Goal: Find specific page/section: Find specific page/section

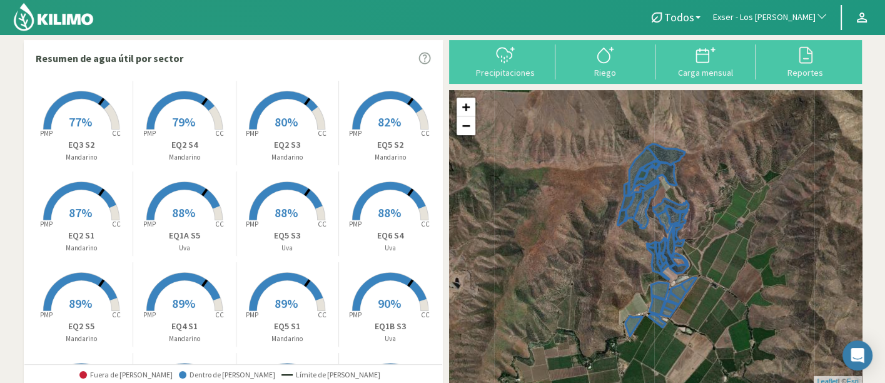
scroll to position [5, 0]
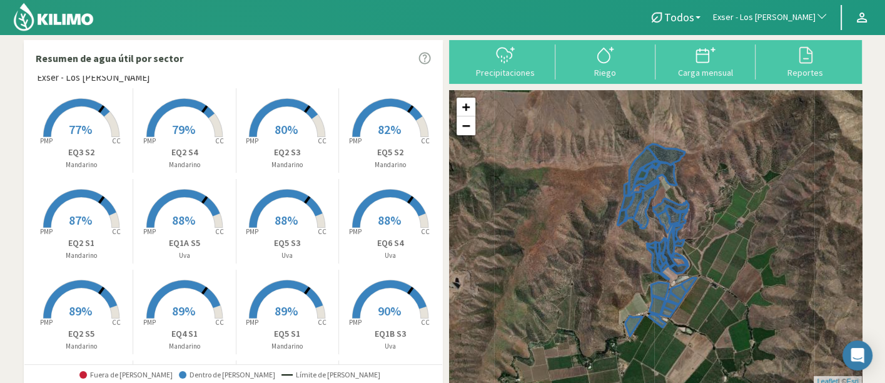
click at [93, 206] on rect at bounding box center [81, 229] width 100 height 100
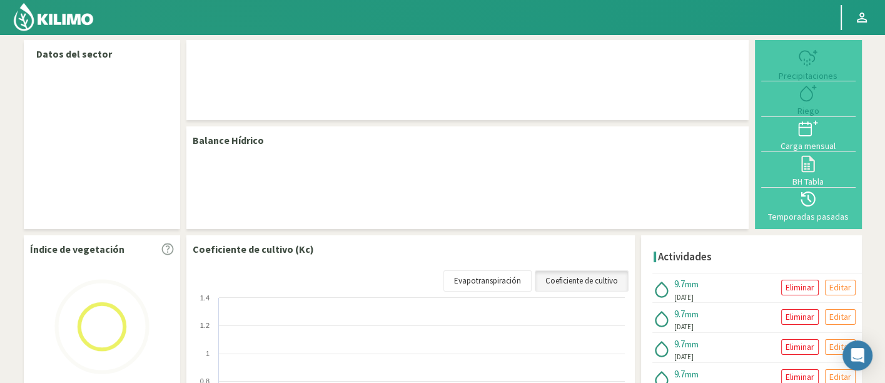
select select "88: Object"
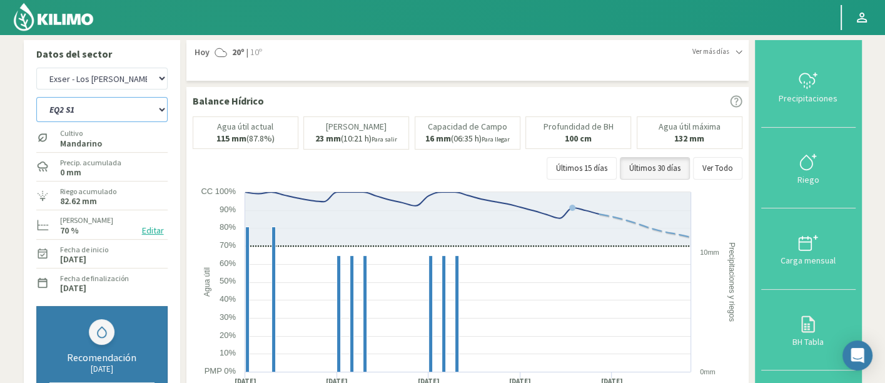
click at [78, 113] on select "EQ1A S3 EQ1A S4 EQ1A S5 EQ1B S1 EQ1B S2 EQ1B S3 EQ1B S4 EQ1B S5 EQ2 S1 EQ2 S3 E…" at bounding box center [101, 109] width 131 height 25
click at [36, 97] on select "EQ1A S3 EQ1A S4 EQ1A S5 EQ1B S1 EQ1B S2 EQ1B S3 EQ1B S4 EQ1B S5 EQ2 S1 EQ2 S3 E…" at bounding box center [101, 109] width 131 height 25
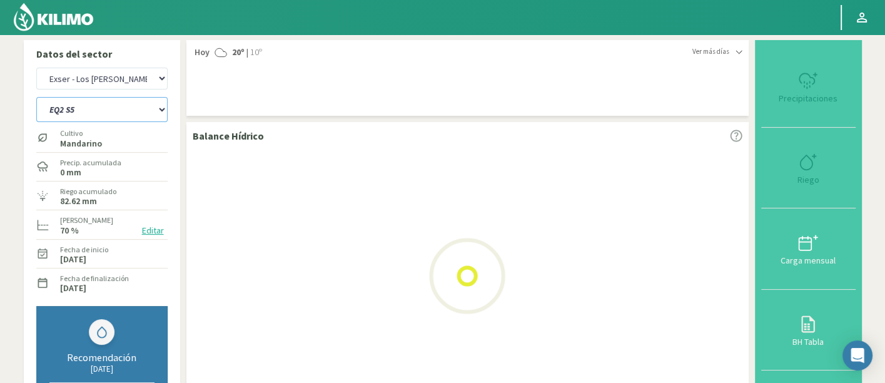
select select "8: Object"
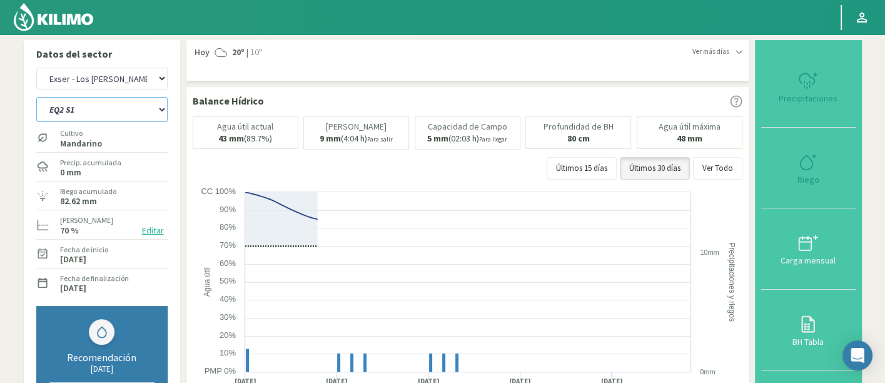
select select "369: Object"
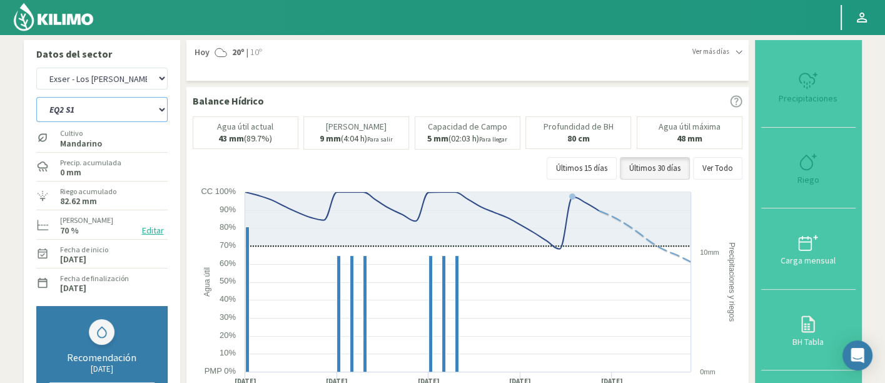
select select "34: Object"
click at [64, 26] on img at bounding box center [54, 17] width 82 height 30
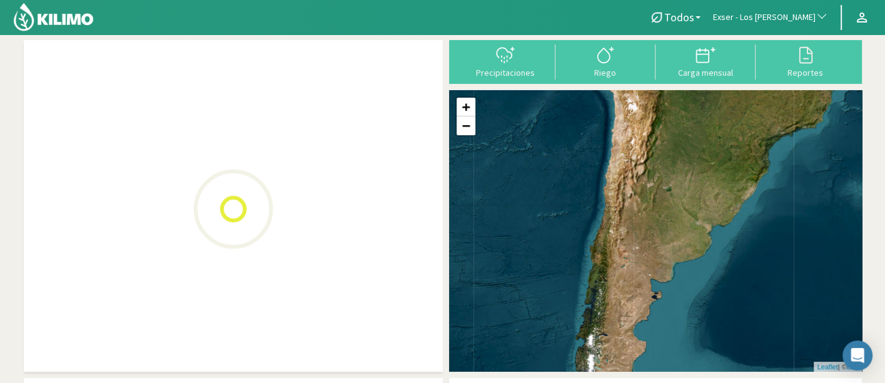
click at [794, 19] on span "Exser - Los [PERSON_NAME]" at bounding box center [764, 17] width 103 height 13
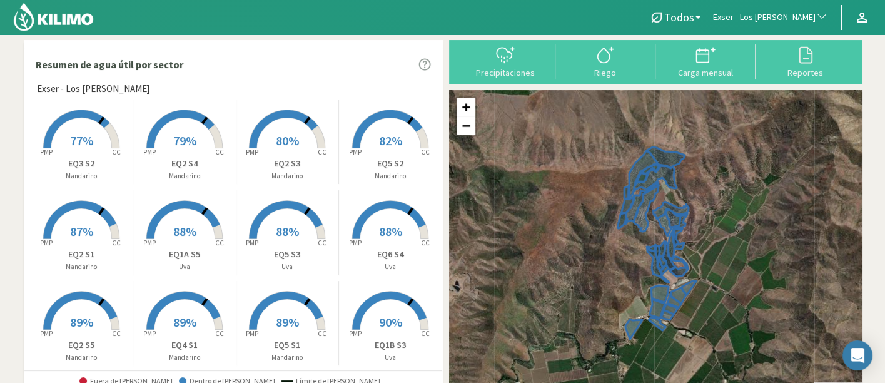
click at [794, 19] on span "Exser - Los [PERSON_NAME]" at bounding box center [764, 17] width 103 height 13
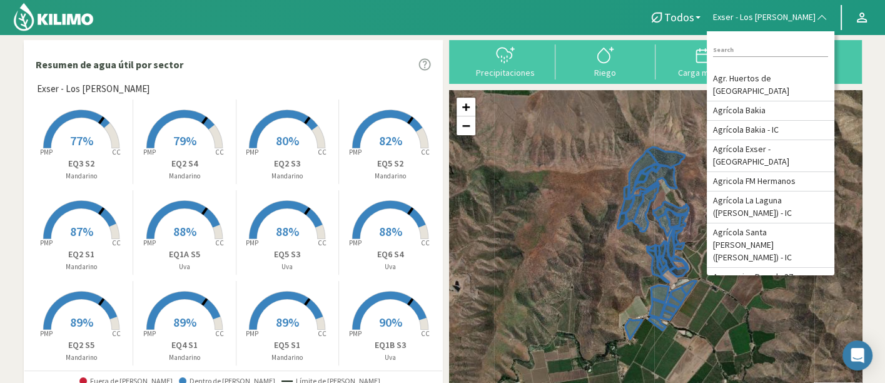
scroll to position [69, 0]
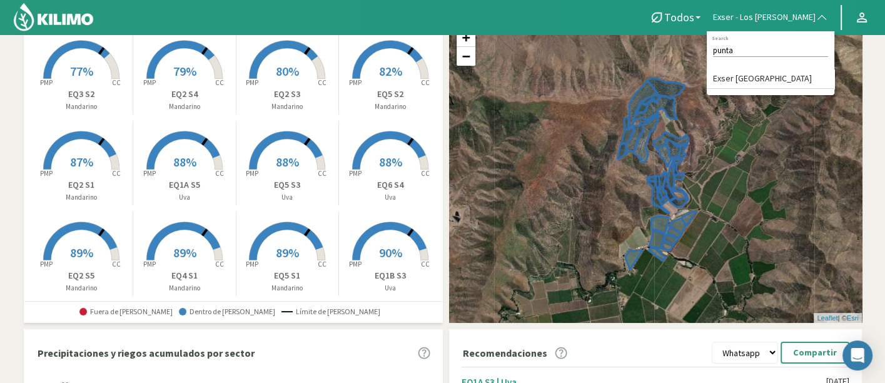
type input "punta"
click at [797, 78] on li "Exser [GEOGRAPHIC_DATA]" at bounding box center [771, 78] width 128 height 19
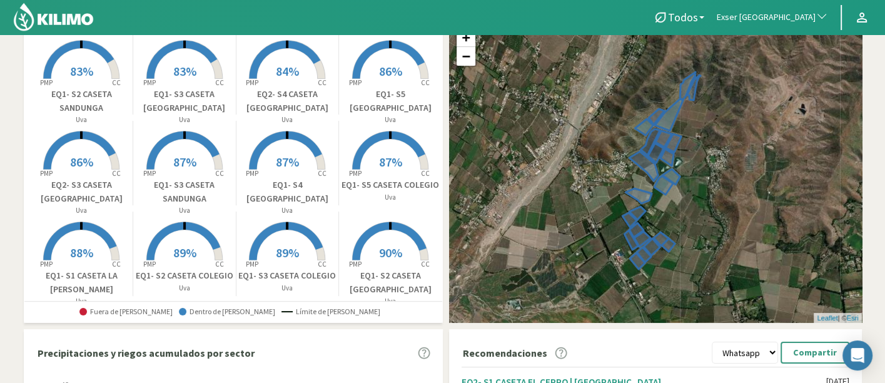
click at [255, 78] on tspan "PMP" at bounding box center [252, 82] width 13 height 9
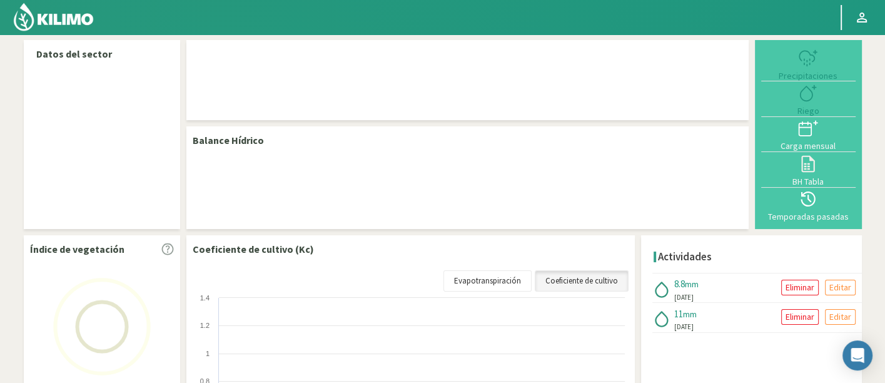
select select "89: Object"
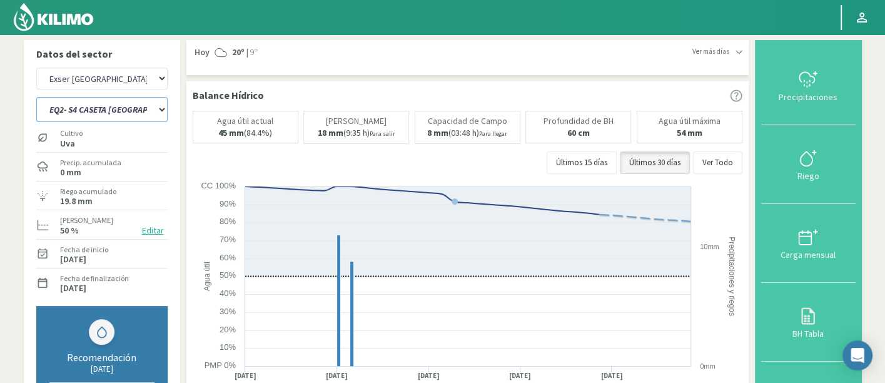
click at [125, 114] on select "EQ1- S1 CASETA COLEGIO EQ1- S1 [GEOGRAPHIC_DATA]- S1 [GEOGRAPHIC_DATA][PERSON_N…" at bounding box center [101, 109] width 131 height 25
click at [36, 97] on select "EQ1- S1 CASETA COLEGIO EQ1- S1 [GEOGRAPHIC_DATA]- S1 [GEOGRAPHIC_DATA][PERSON_N…" at bounding box center [101, 109] width 131 height 25
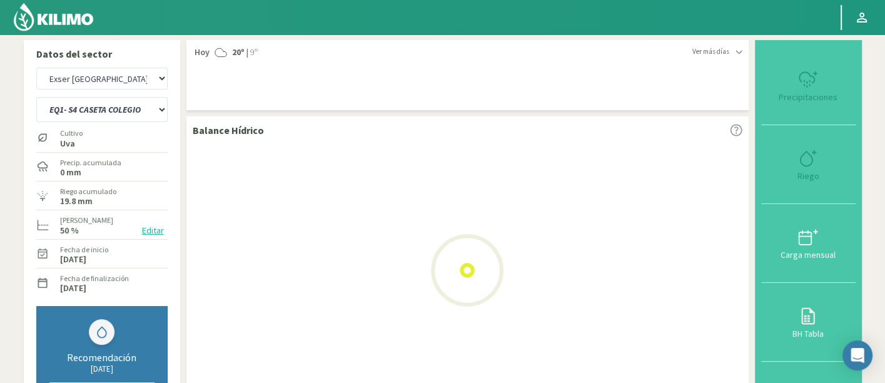
select select "20: Object"
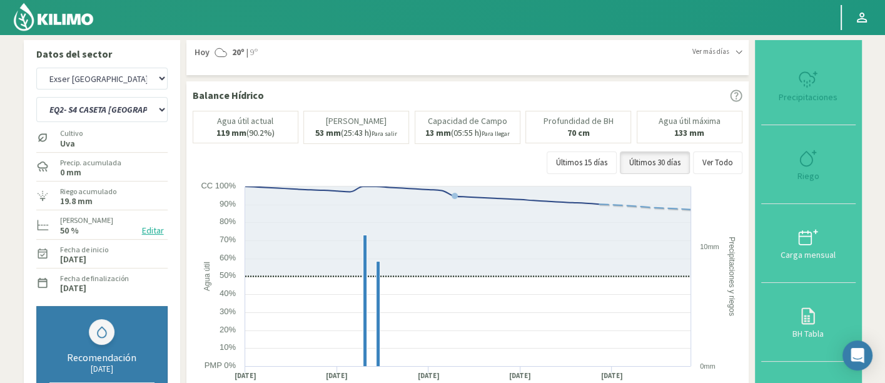
select select "370: Object"
select select "35: Object"
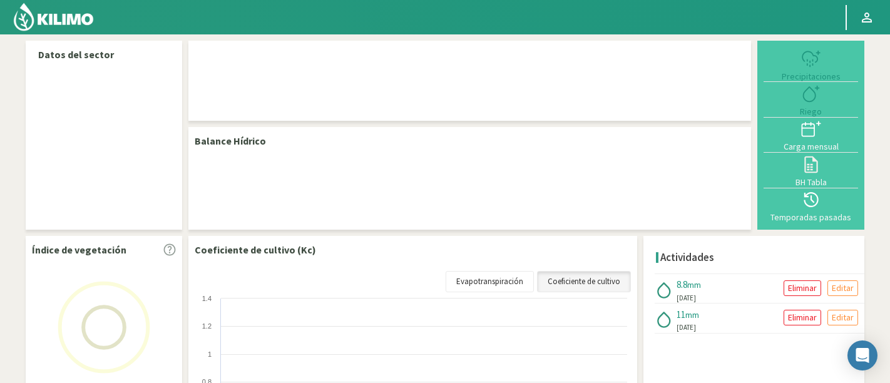
select select "89: Object"
select select "12: Object"
select select "89: Object"
select select "12: Object"
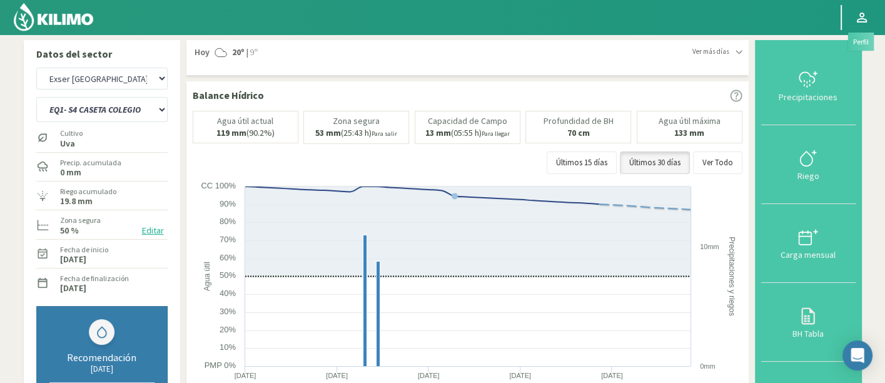
click at [862, 11] on icon at bounding box center [862, 17] width 15 height 15
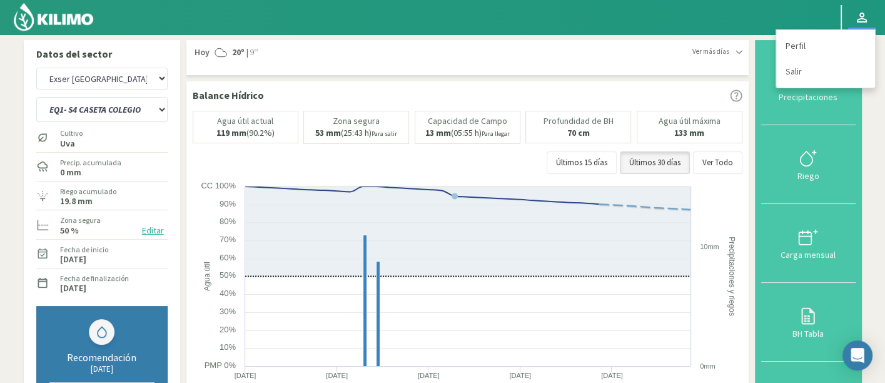
click at [630, 44] on div "Ver más días Hoy 20º | 9º Hoy 20º | 9º Martes 26º | 9º Miércoles 31º | 11º Juev…" at bounding box center [467, 57] width 562 height 35
